Goal: Transaction & Acquisition: Purchase product/service

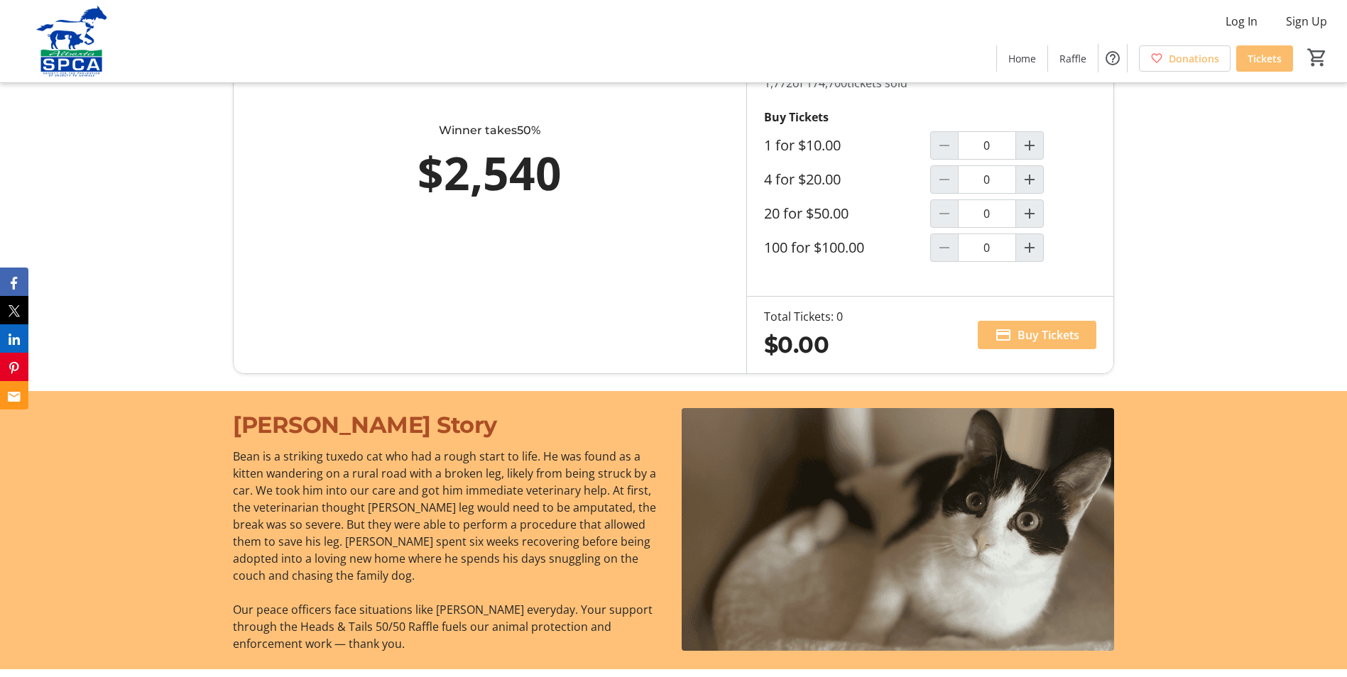
scroll to position [852, 0]
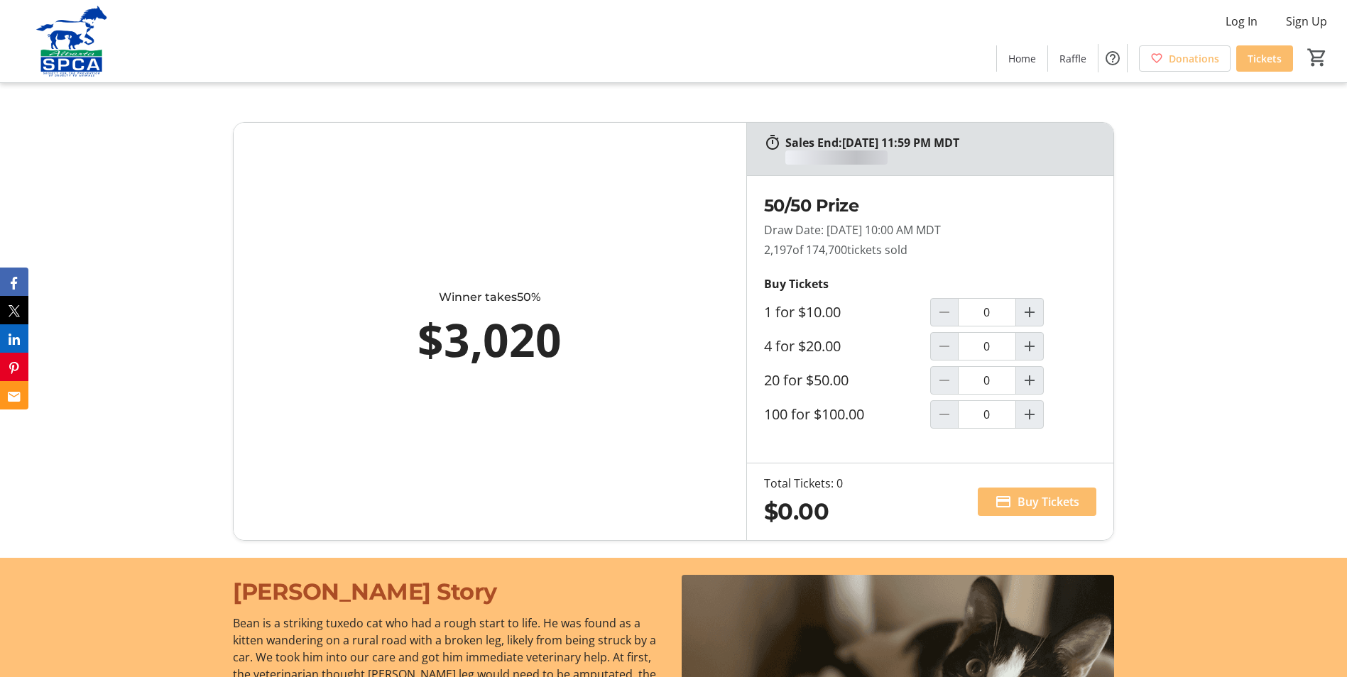
click at [1024, 349] on mat-icon "Increment by one" at bounding box center [1029, 346] width 17 height 17
type input "1"
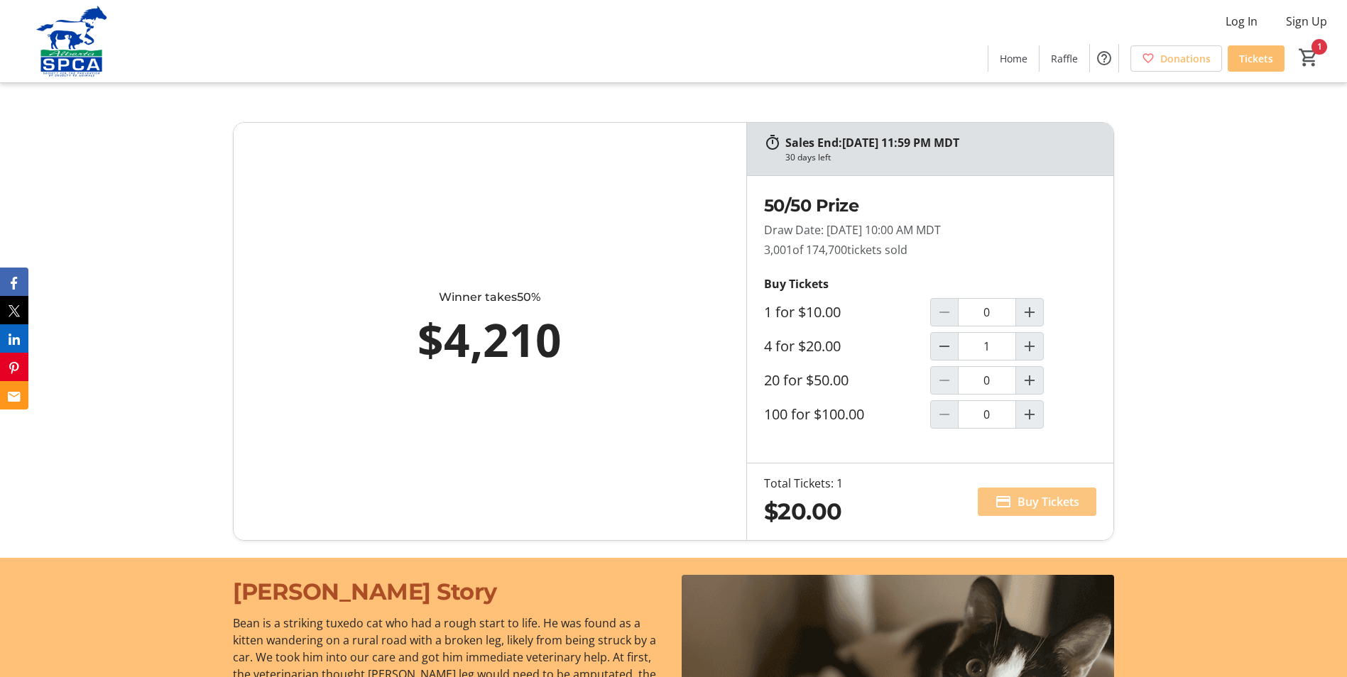
click at [1052, 502] on span "Buy Tickets" at bounding box center [1048, 501] width 62 height 17
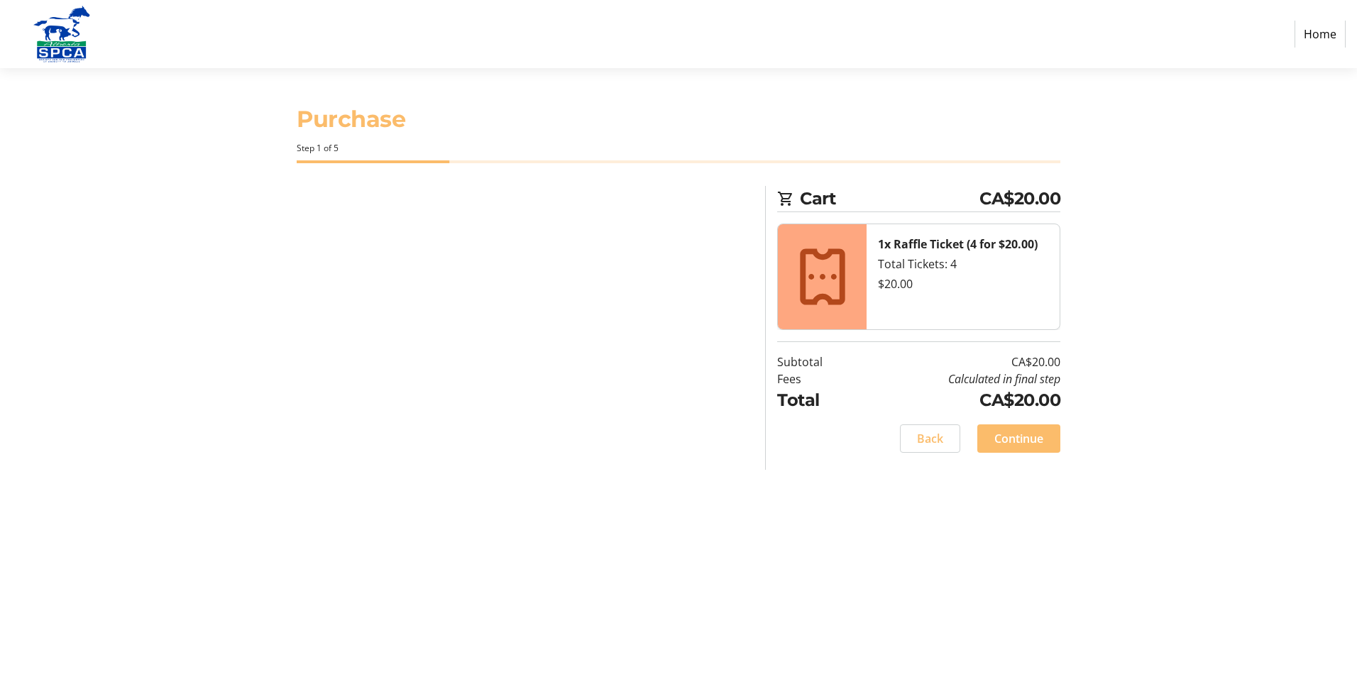
select select "CA"
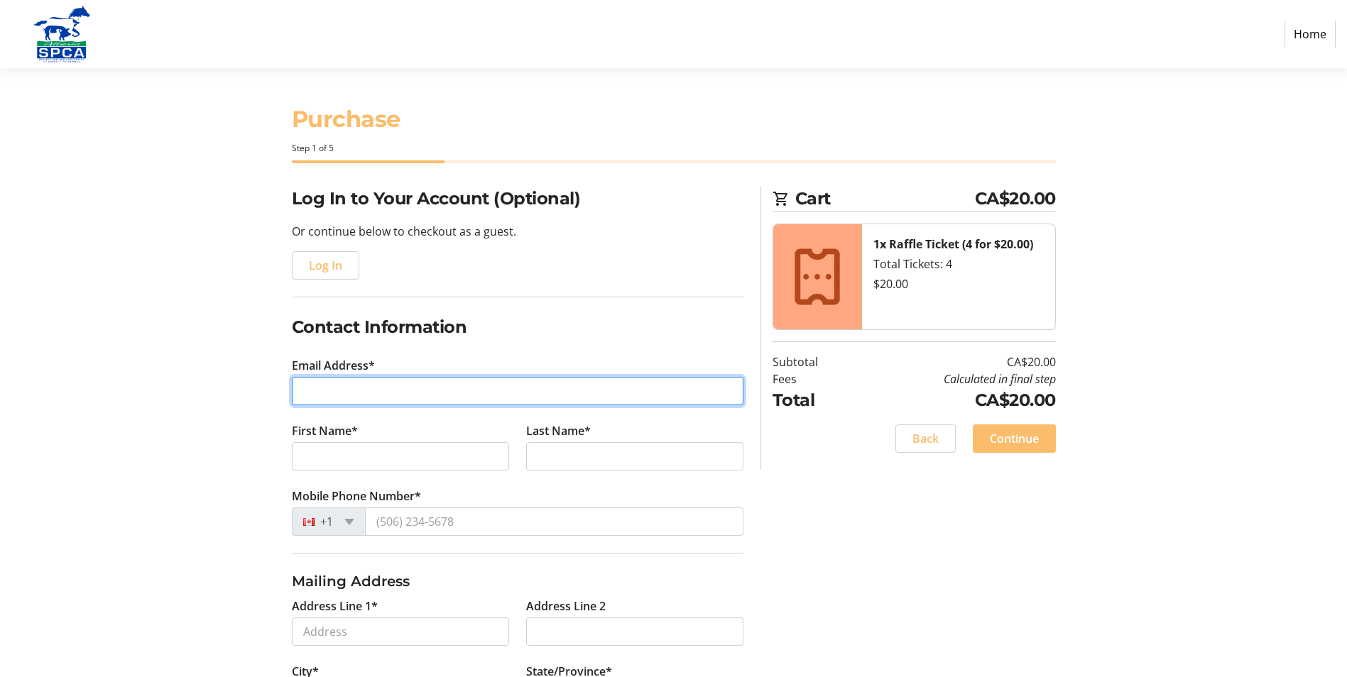
click at [345, 400] on input "Email Address*" at bounding box center [517, 391] width 451 height 28
type input "[EMAIL_ADDRESS][DOMAIN_NAME]"
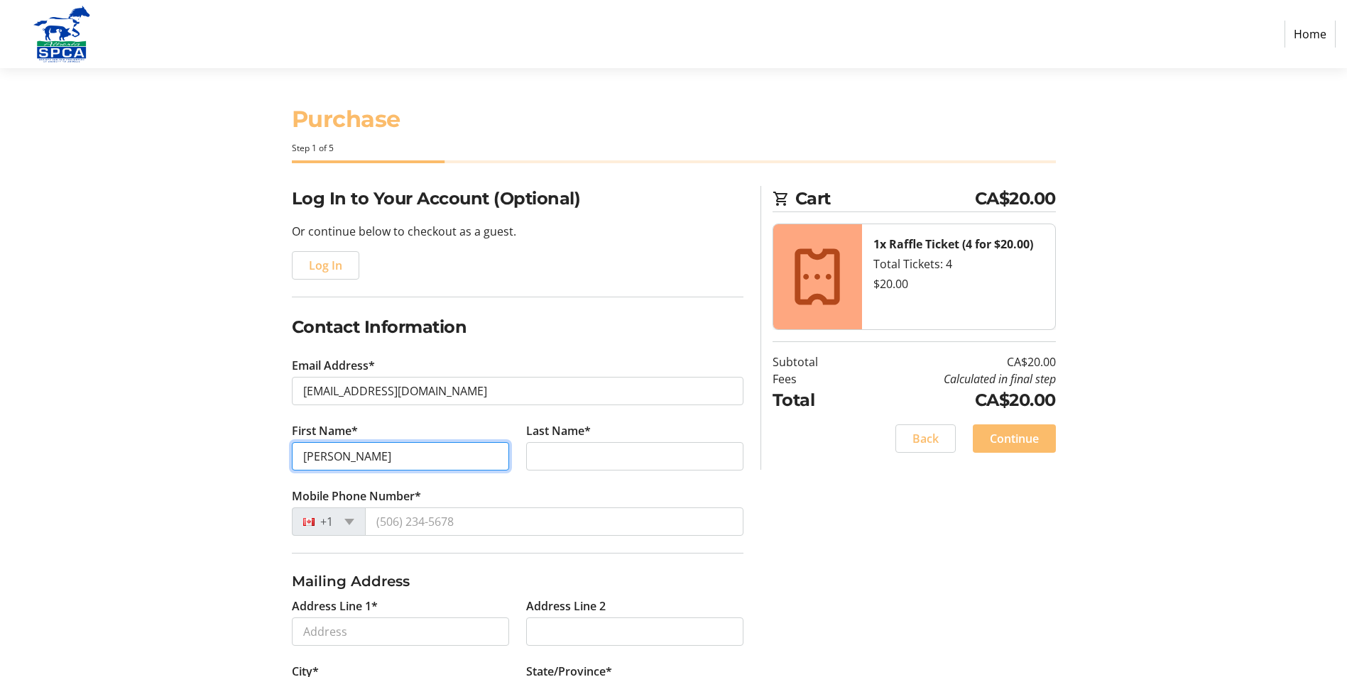
type input "[PERSON_NAME]"
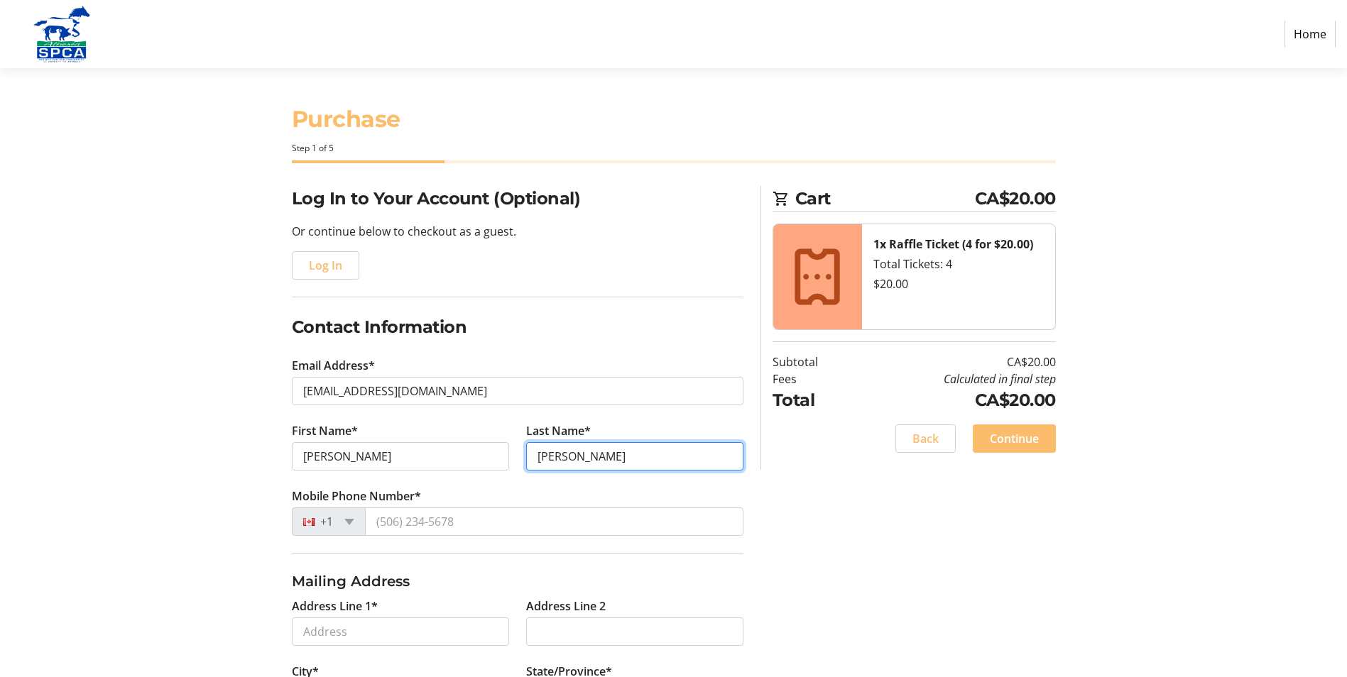
type input "[PERSON_NAME]"
click at [349, 525] on span at bounding box center [349, 522] width 10 height 6
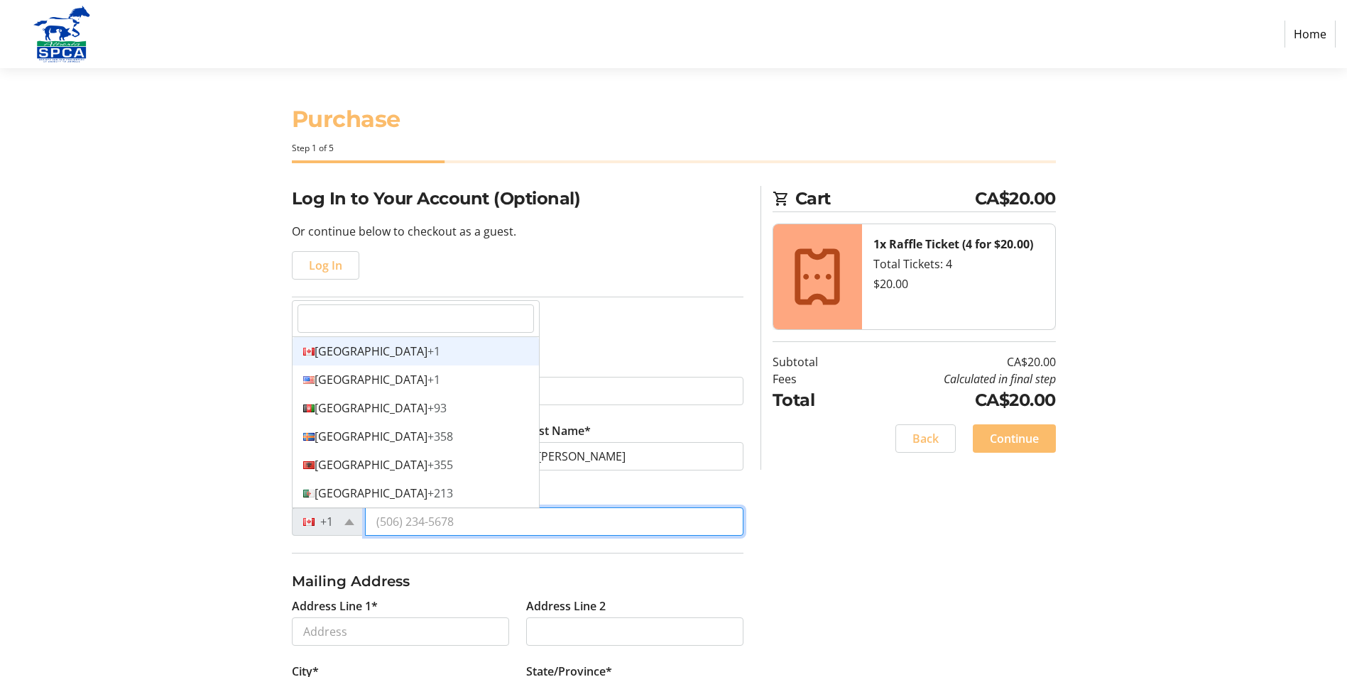
click at [388, 526] on input "Mobile Phone Number*" at bounding box center [554, 522] width 378 height 28
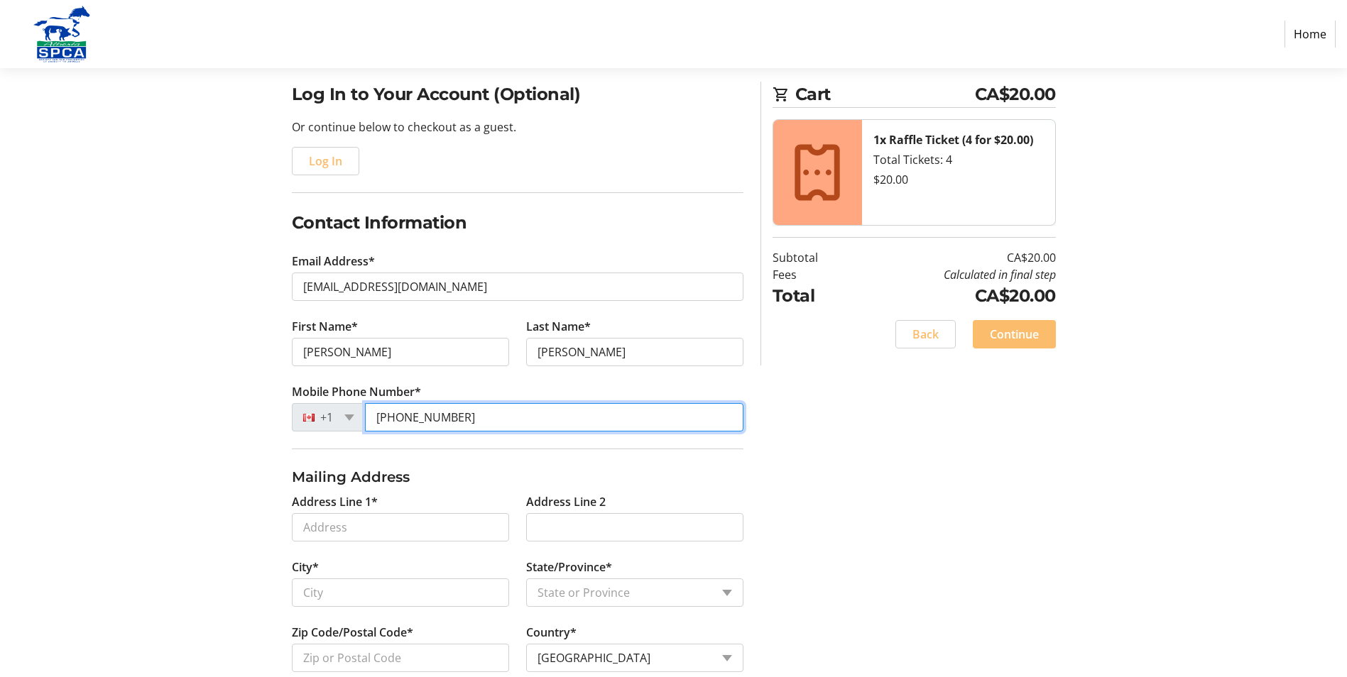
scroll to position [213, 0]
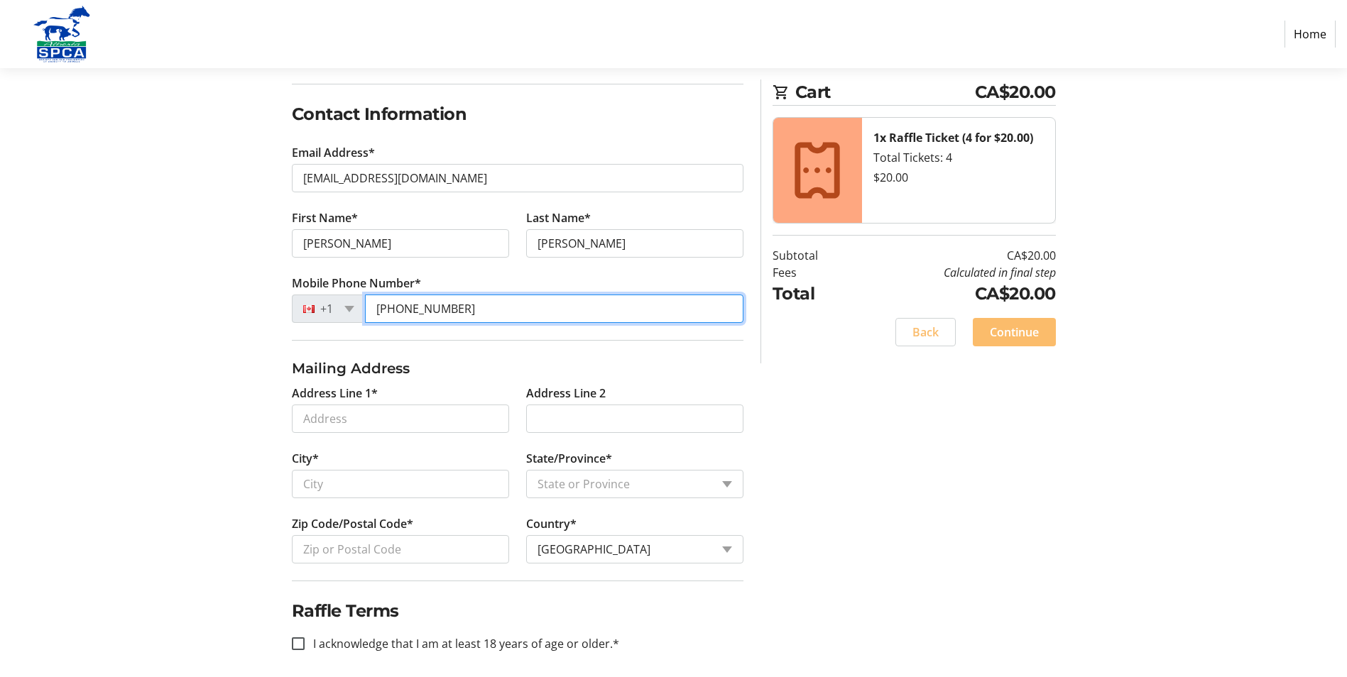
type input "[PHONE_NUMBER]"
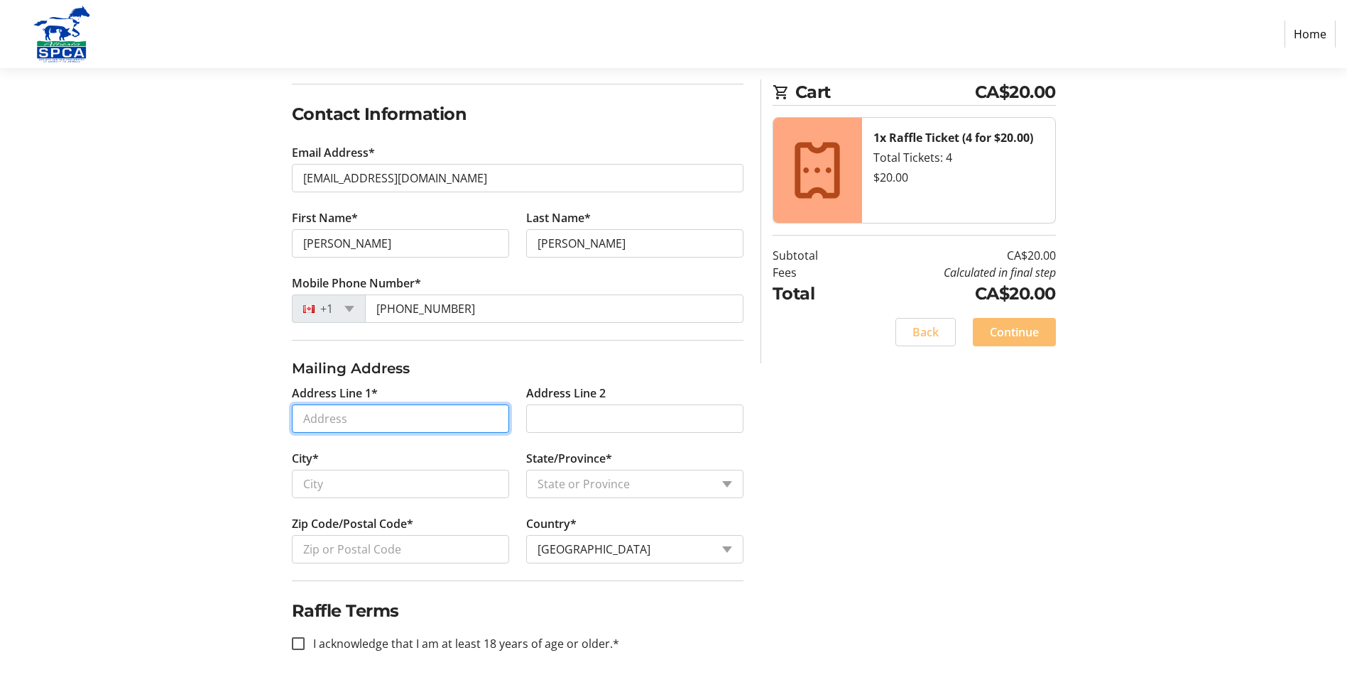
click at [346, 424] on input "Address Line 1*" at bounding box center [400, 419] width 217 height 28
type input "[STREET_ADDRESS]"
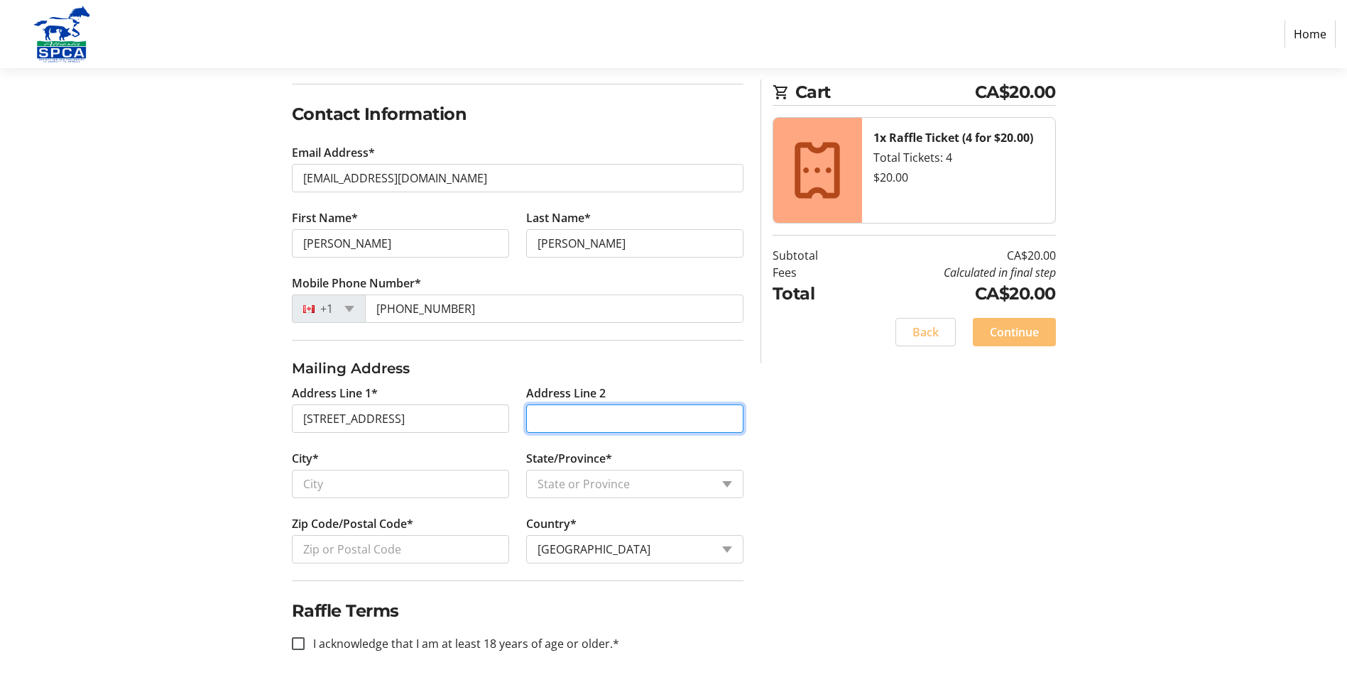
type input "302"
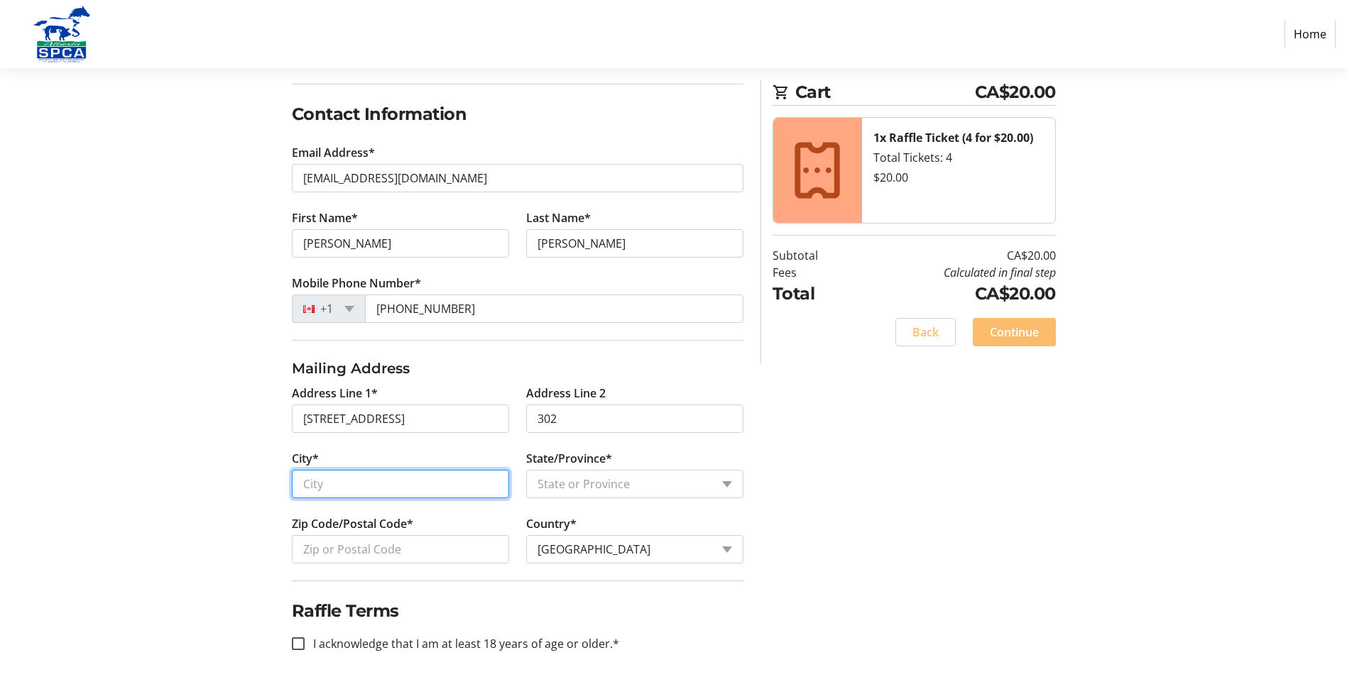
type input "[GEOGRAPHIC_DATA]"
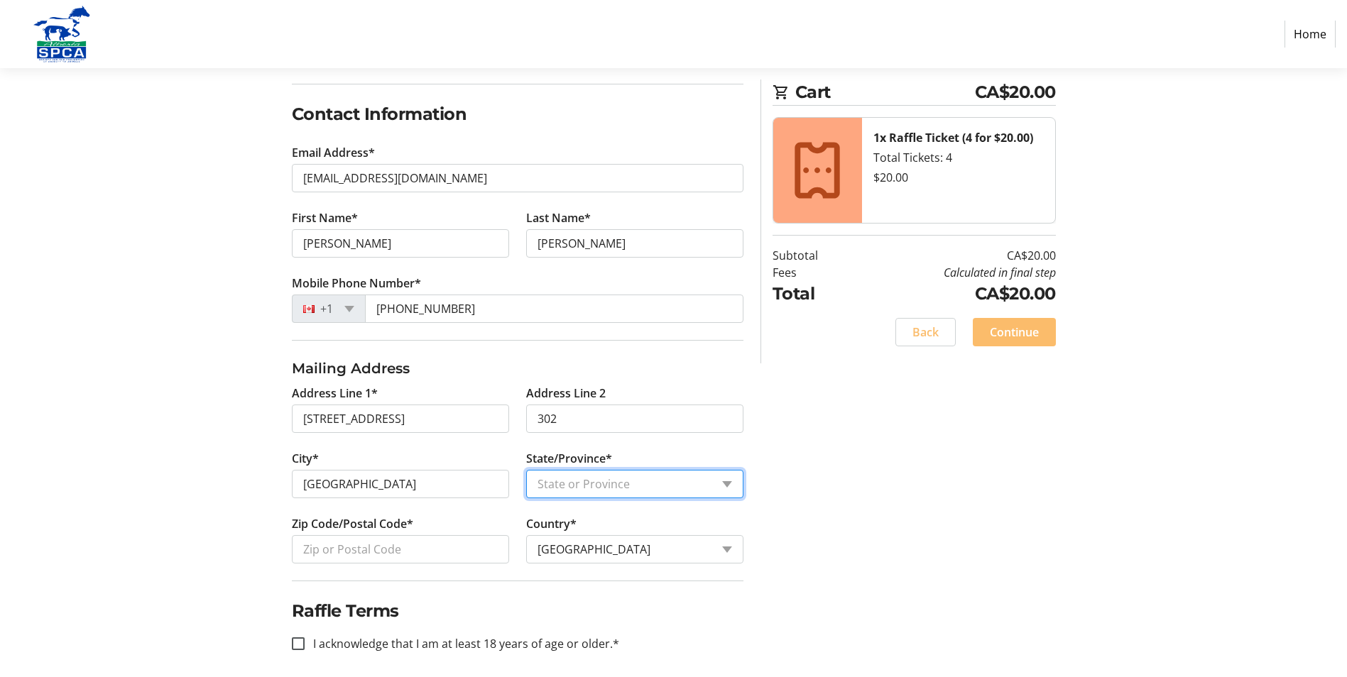
select select "AB"
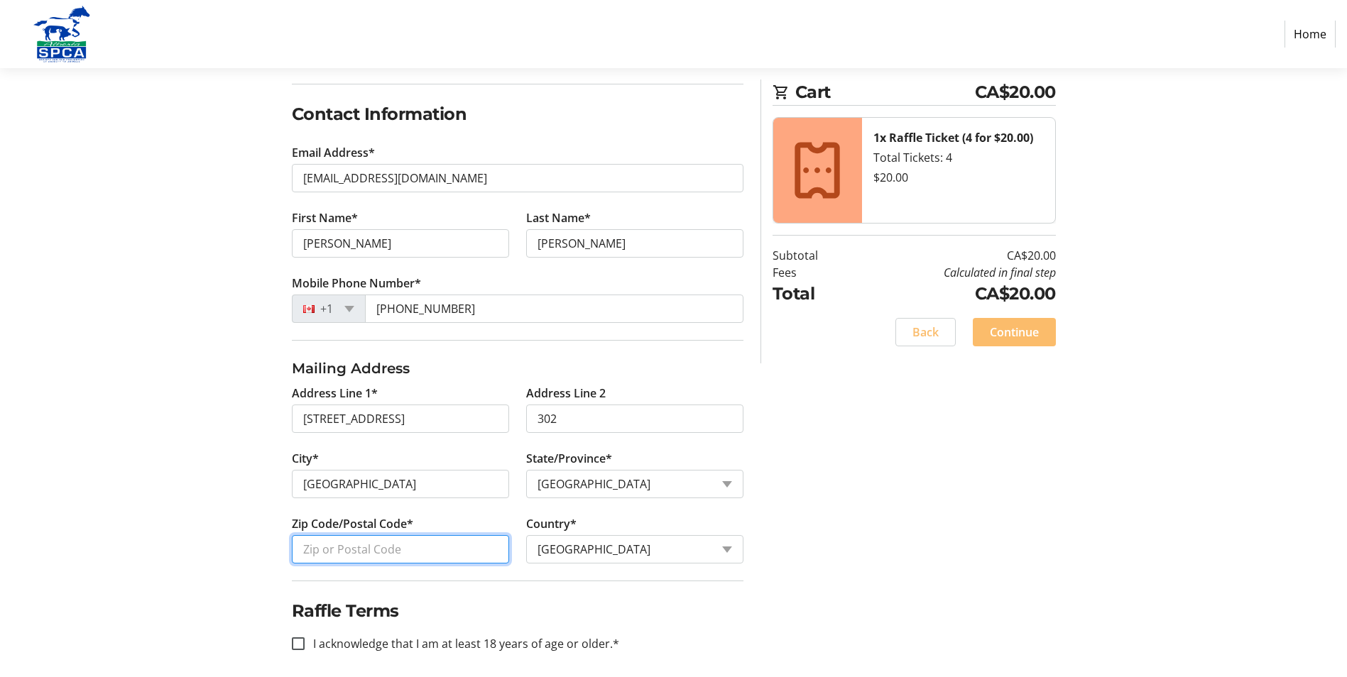
type input "T5K 1L4"
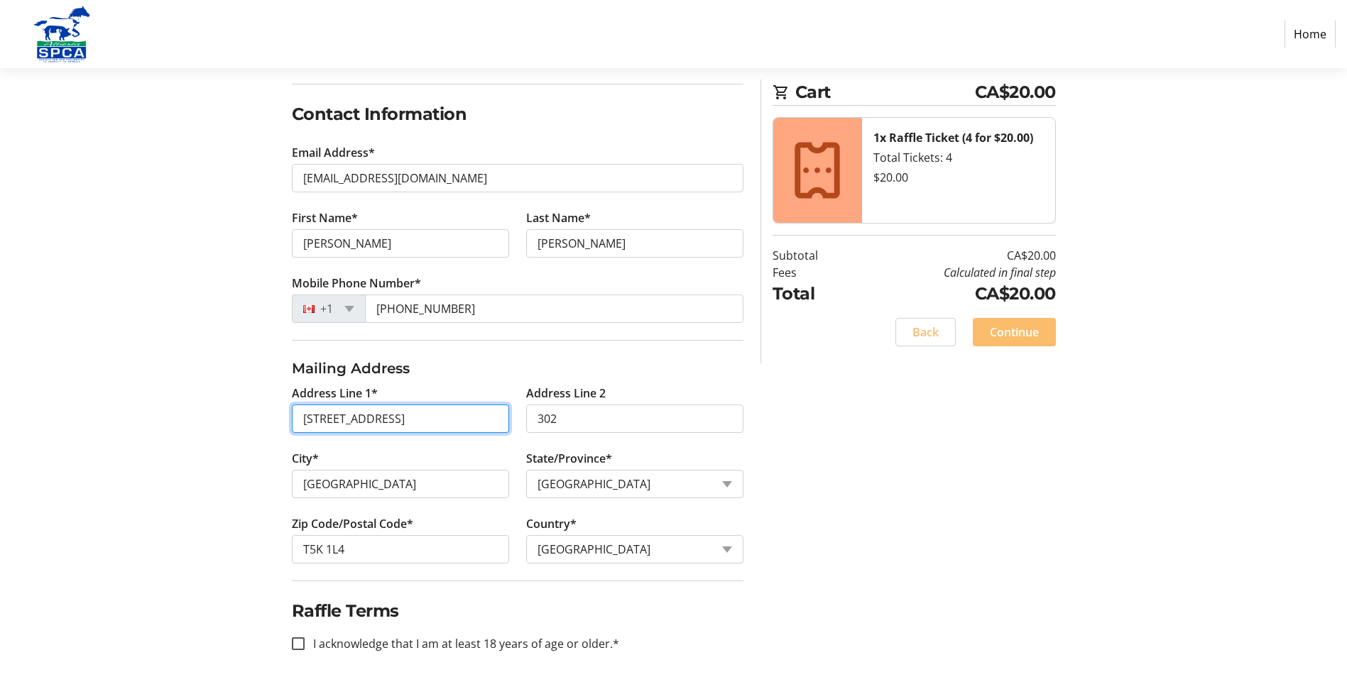
scroll to position [222, 0]
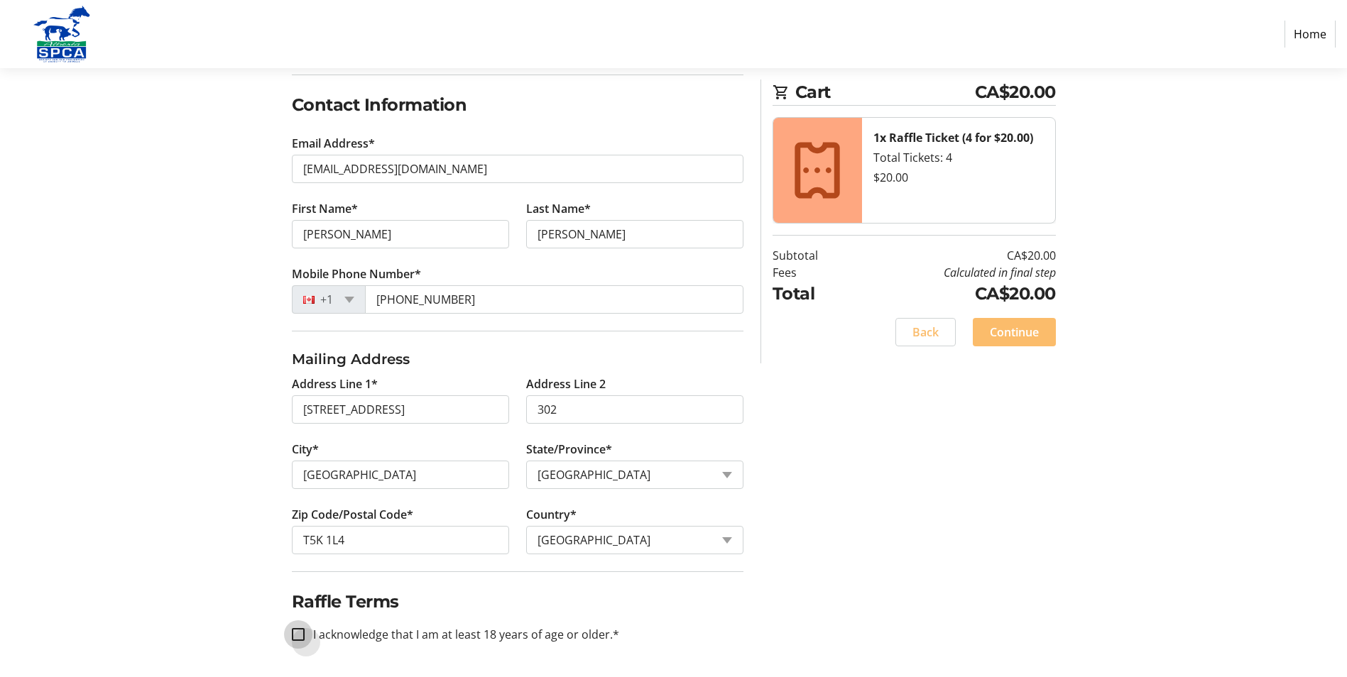
click at [304, 635] on input "I acknowledge that I am at least 18 years of age or older.*" at bounding box center [298, 634] width 13 height 13
checkbox input "true"
click at [465, 413] on input "[STREET_ADDRESS]" at bounding box center [400, 409] width 217 height 28
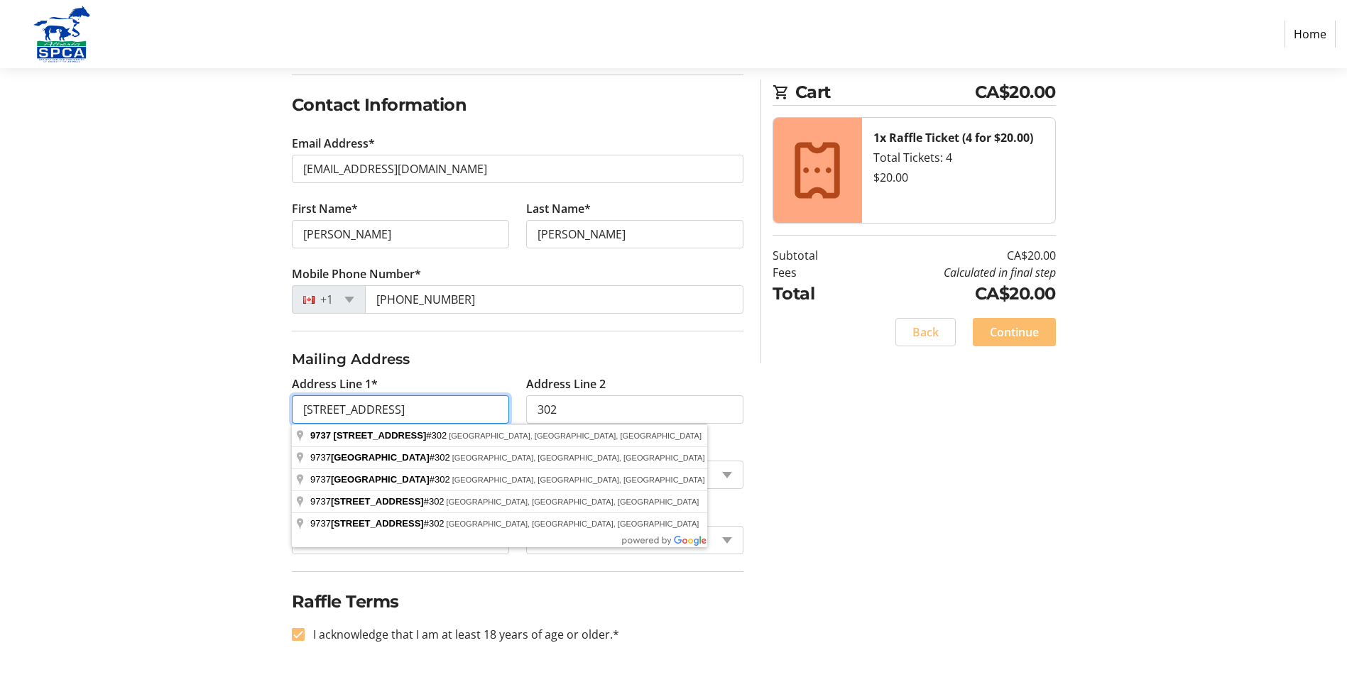
type input "[STREET_ADDRESS]"
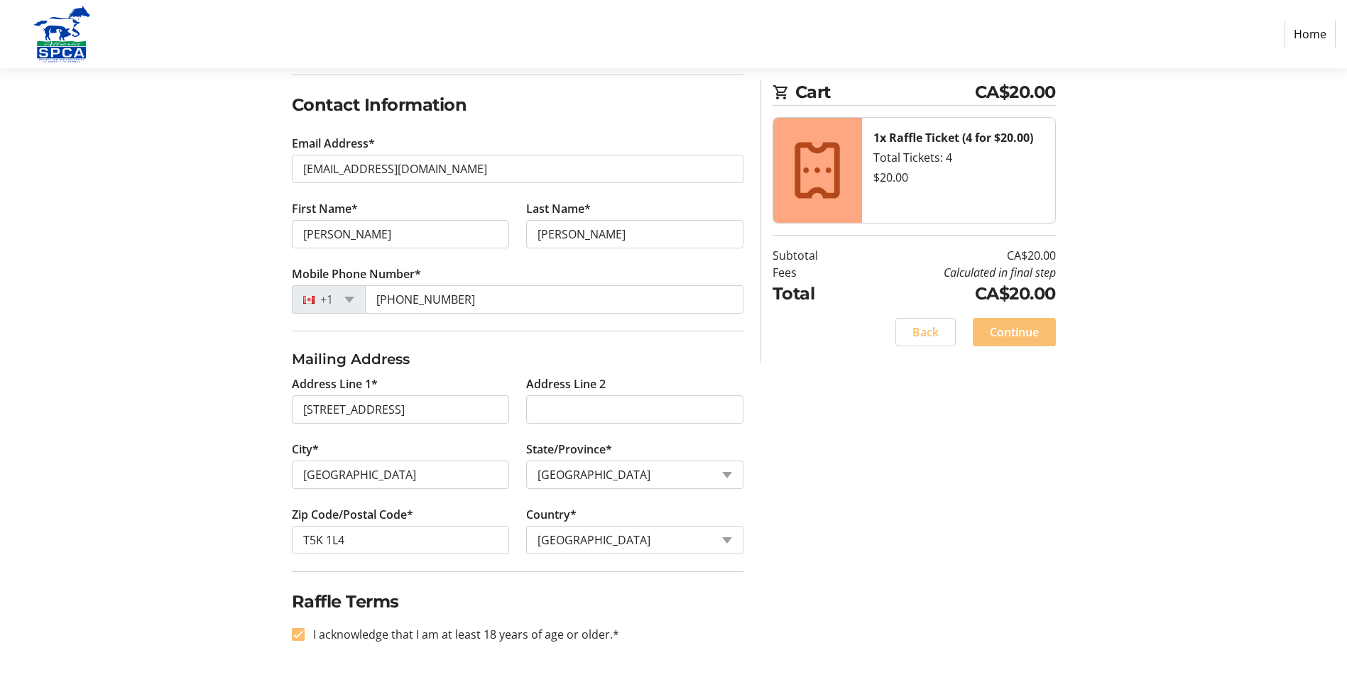
click at [1000, 327] on span "Continue" at bounding box center [1014, 332] width 49 height 17
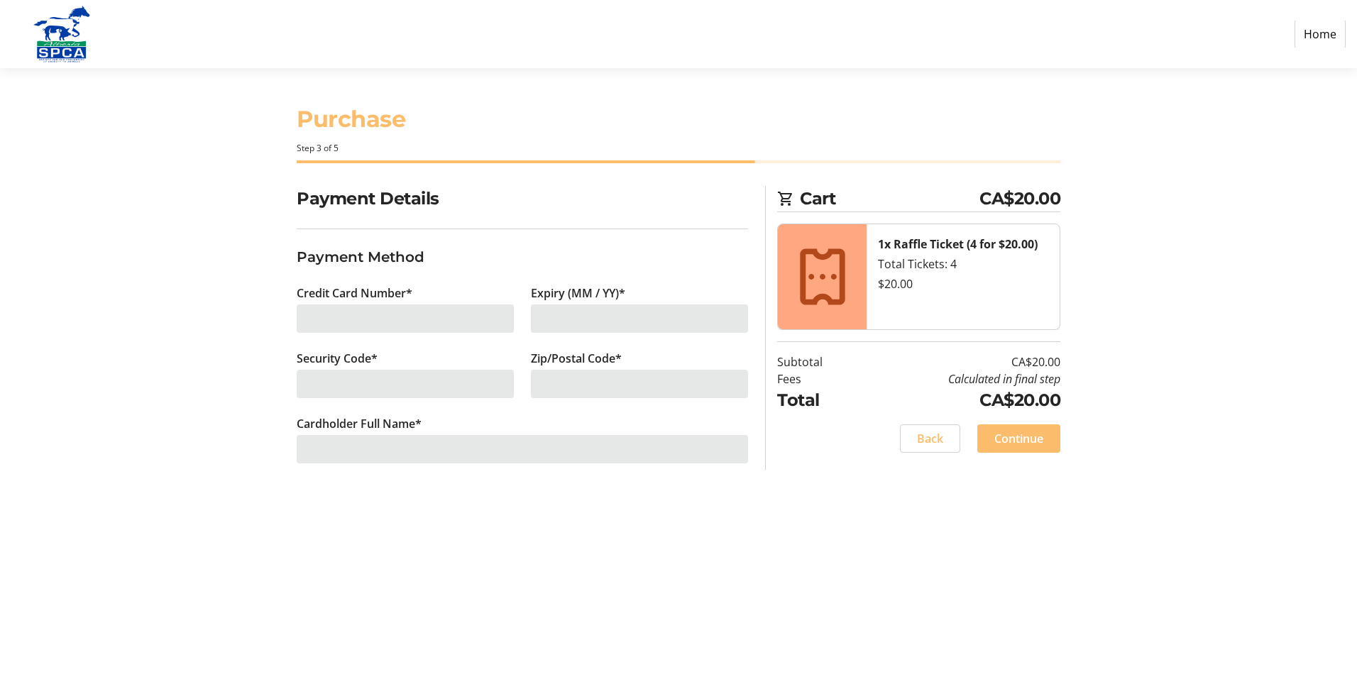
click at [348, 314] on div at bounding box center [405, 319] width 217 height 28
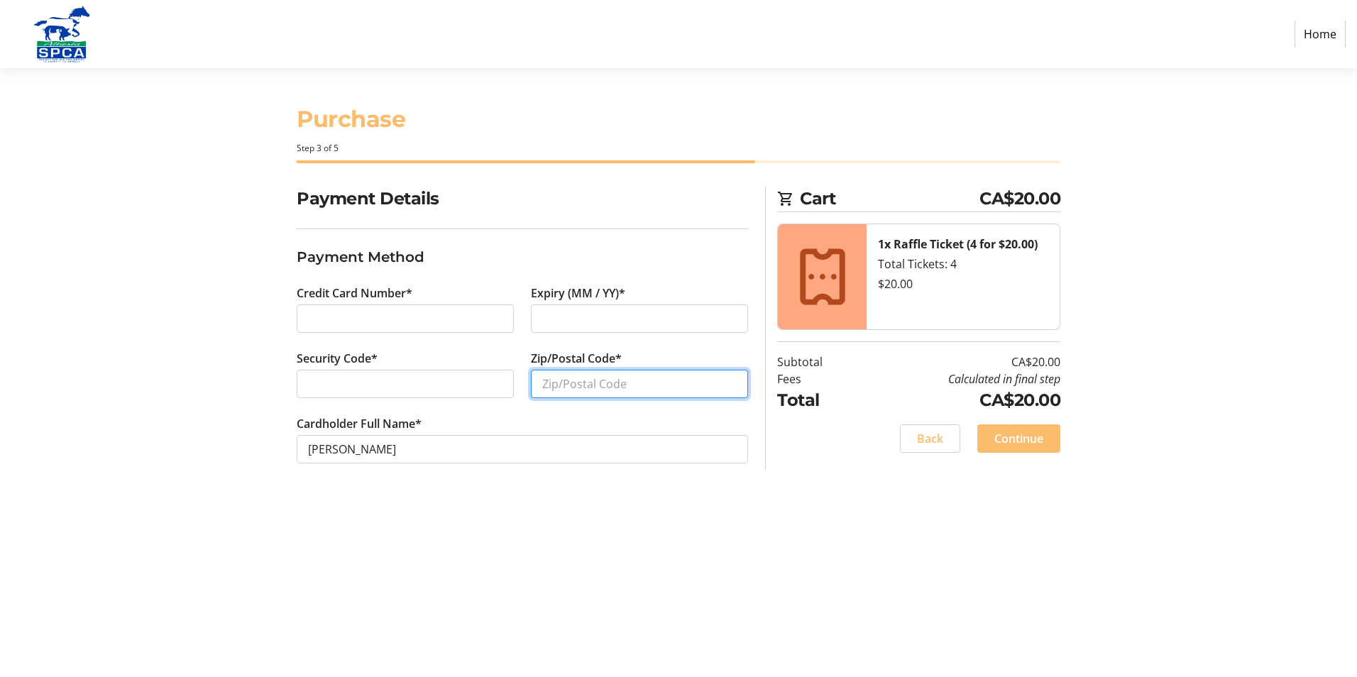
click at [586, 387] on input "Zip/Postal Code*" at bounding box center [639, 384] width 217 height 28
type input "T5K1L3"
click at [1004, 436] on span "Continue" at bounding box center [1018, 438] width 49 height 17
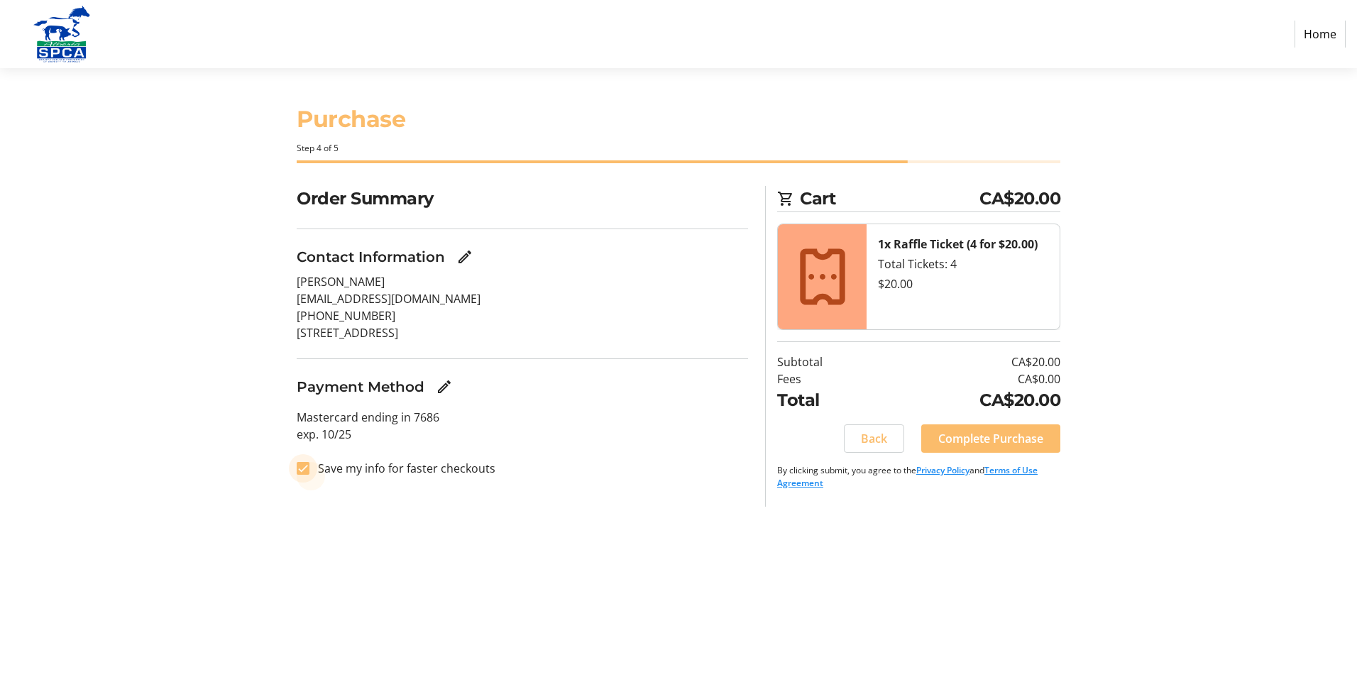
click at [300, 470] on input "Save my info for faster checkouts" at bounding box center [303, 468] width 13 height 13
checkbox input "false"
click at [987, 444] on span "Complete Purchase" at bounding box center [990, 438] width 105 height 17
